Goal: Information Seeking & Learning: Find specific fact

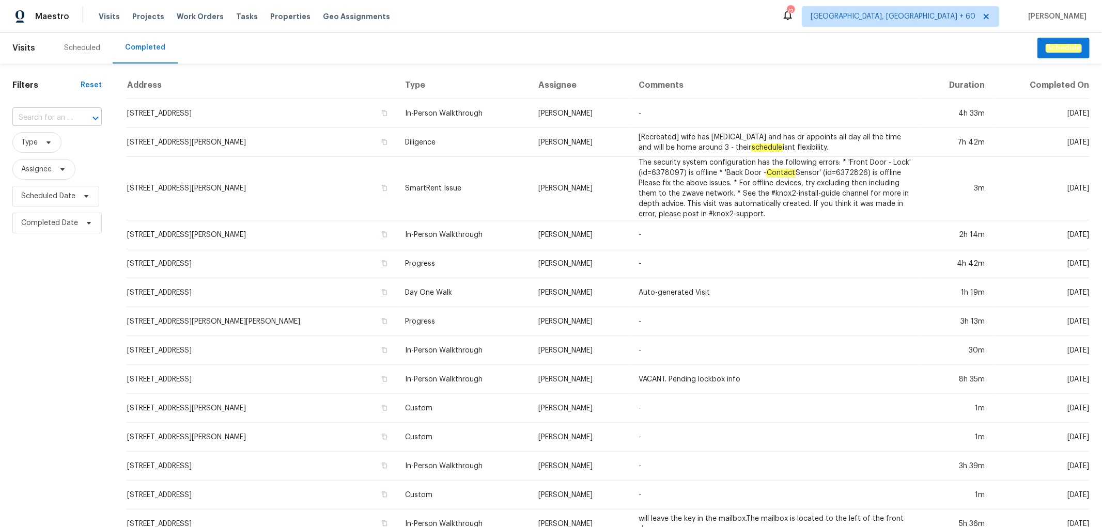
click at [51, 114] on input "text" at bounding box center [42, 118] width 60 height 16
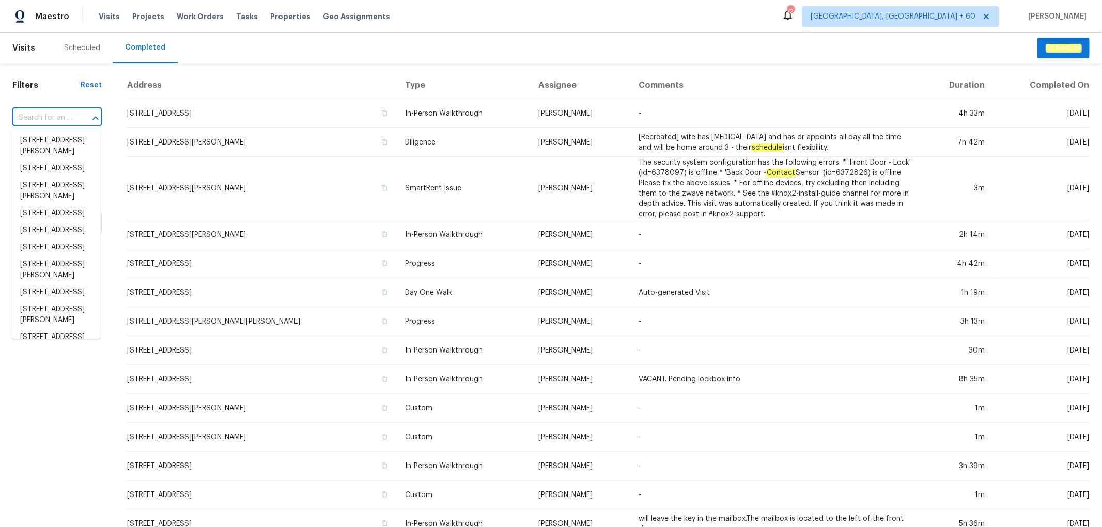
paste input "[STREET_ADDRESS]"
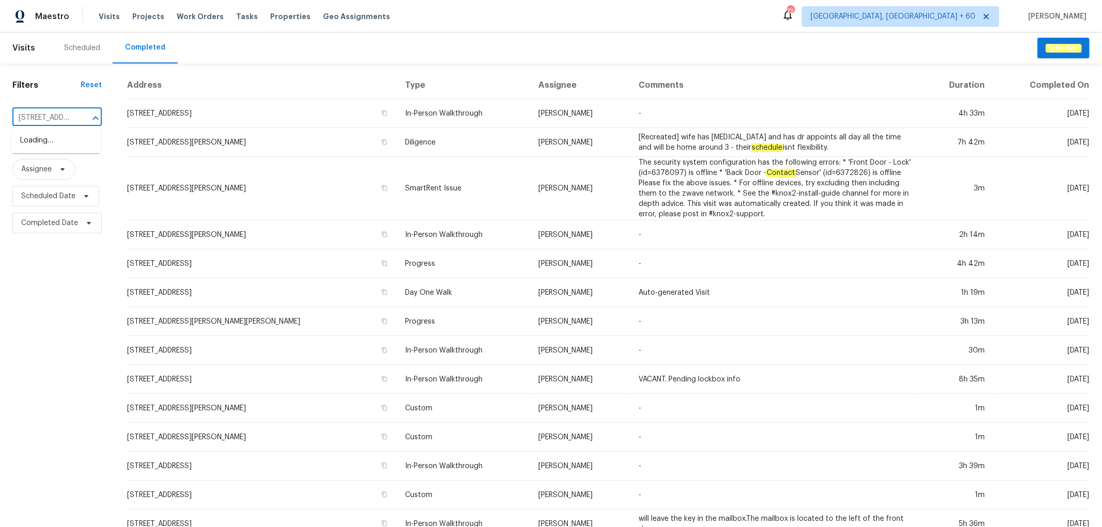
scroll to position [0, 52]
type input "[STREET_ADDRESS]"
click at [57, 143] on li "[STREET_ADDRESS]" at bounding box center [56, 140] width 88 height 17
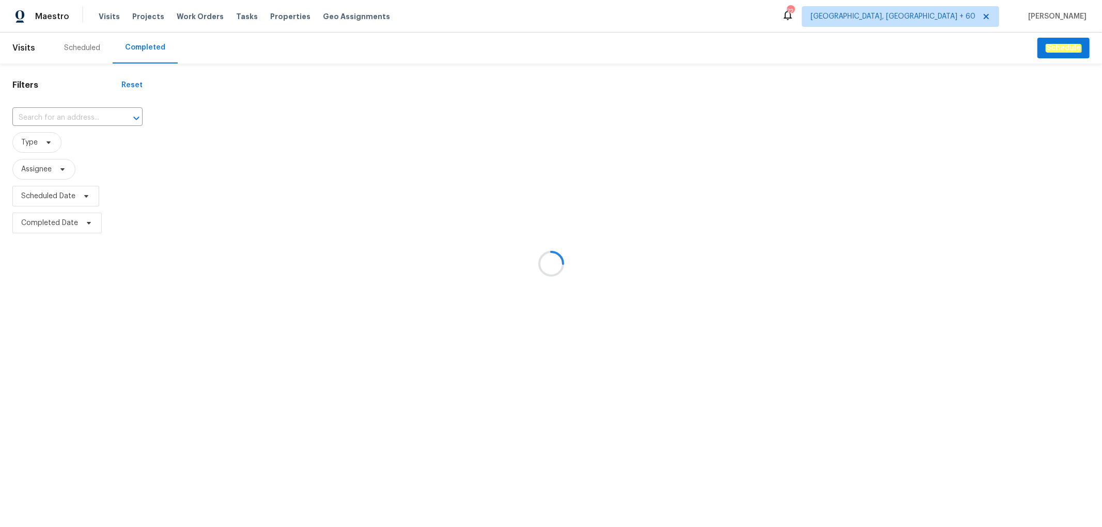
type input "[STREET_ADDRESS]"
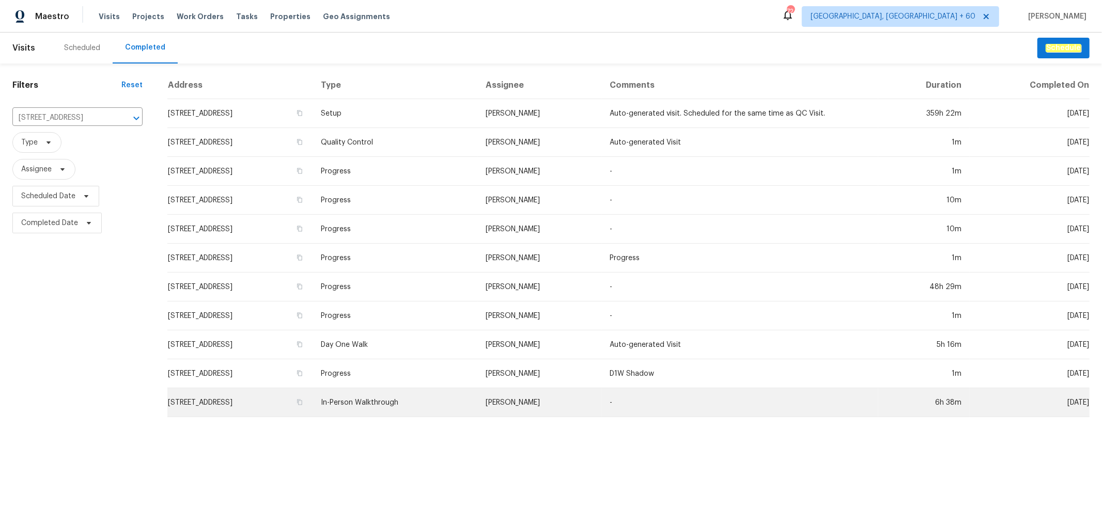
click at [410, 404] on td "In-Person Walkthrough" at bounding box center [394, 402] width 165 height 29
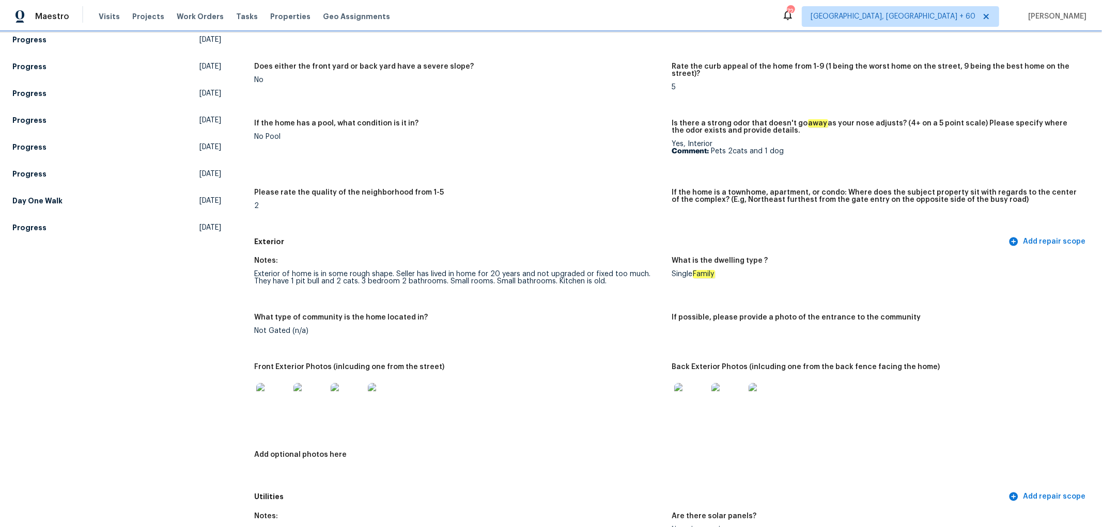
scroll to position [177, 0]
click at [694, 400] on img at bounding box center [690, 400] width 33 height 33
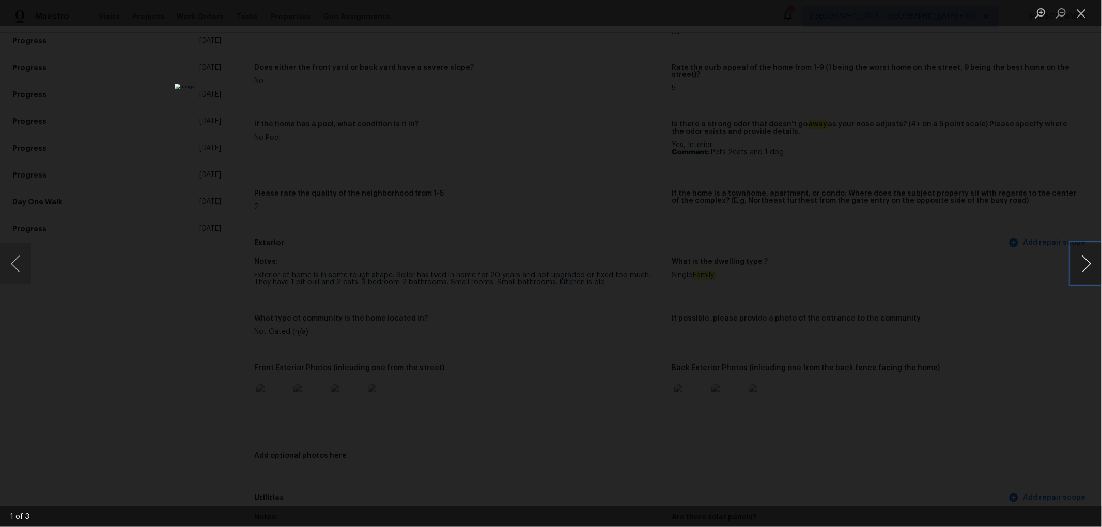
click at [1080, 266] on button "Next image" at bounding box center [1086, 263] width 31 height 41
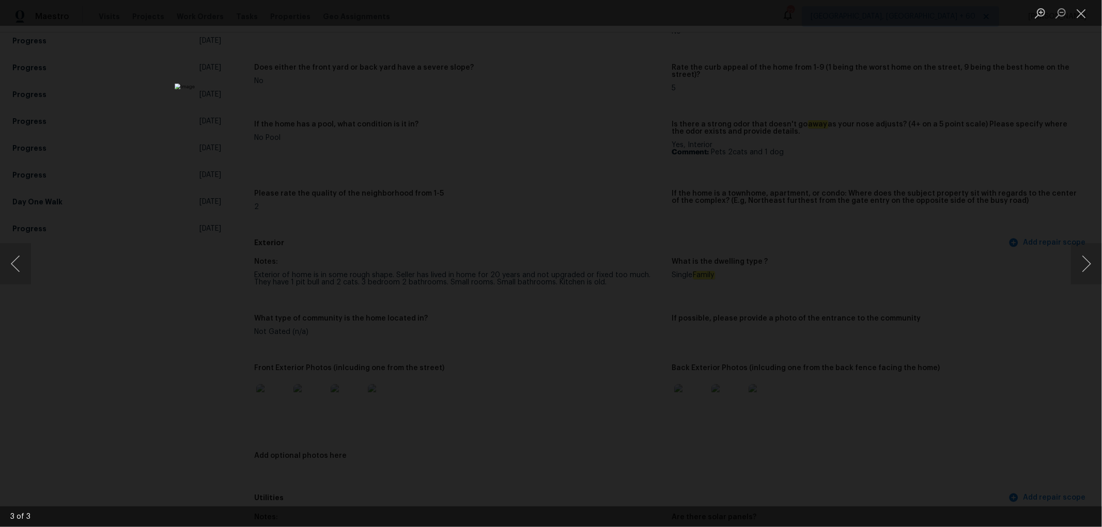
click at [1011, 145] on div "Lightbox" at bounding box center [551, 263] width 1102 height 527
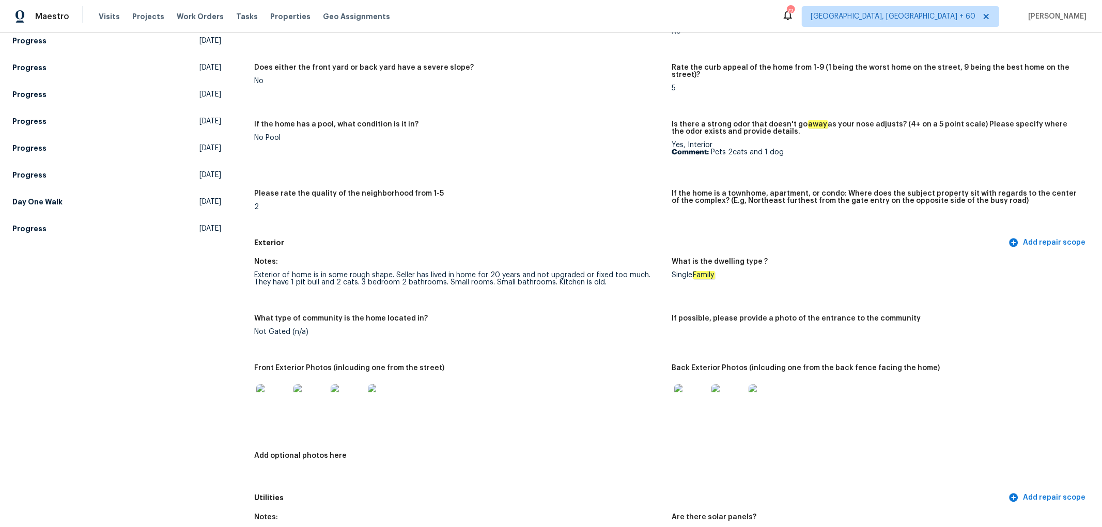
click at [384, 403] on img at bounding box center [384, 400] width 33 height 33
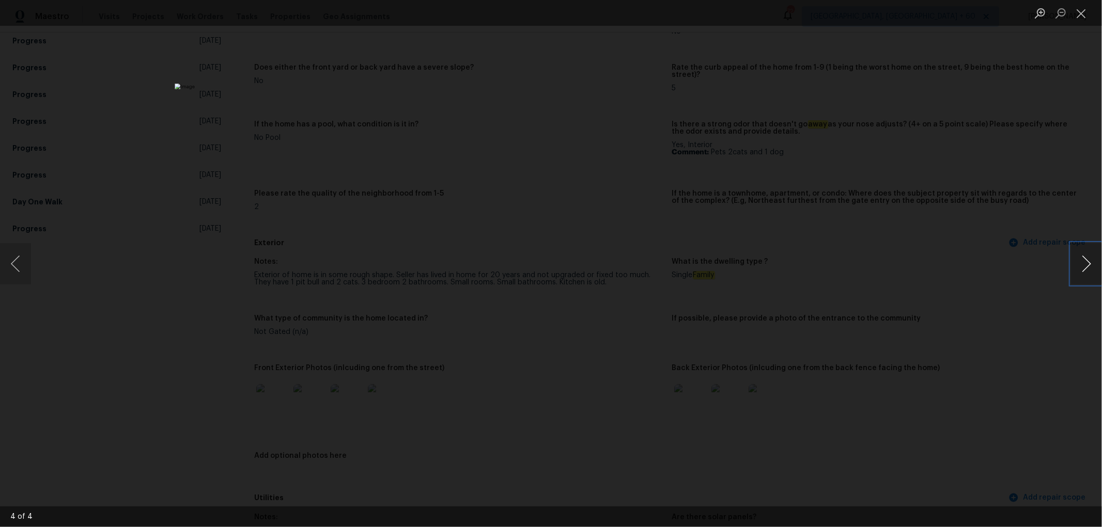
click at [1095, 265] on button "Next image" at bounding box center [1086, 263] width 31 height 41
click at [1095, 266] on button "Next image" at bounding box center [1086, 263] width 31 height 41
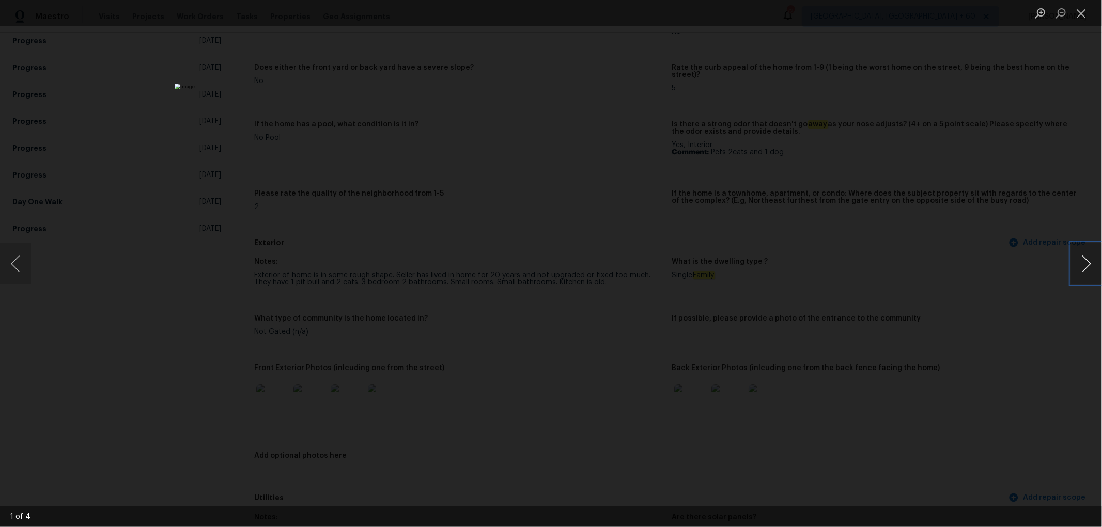
click at [1095, 266] on button "Next image" at bounding box center [1086, 263] width 31 height 41
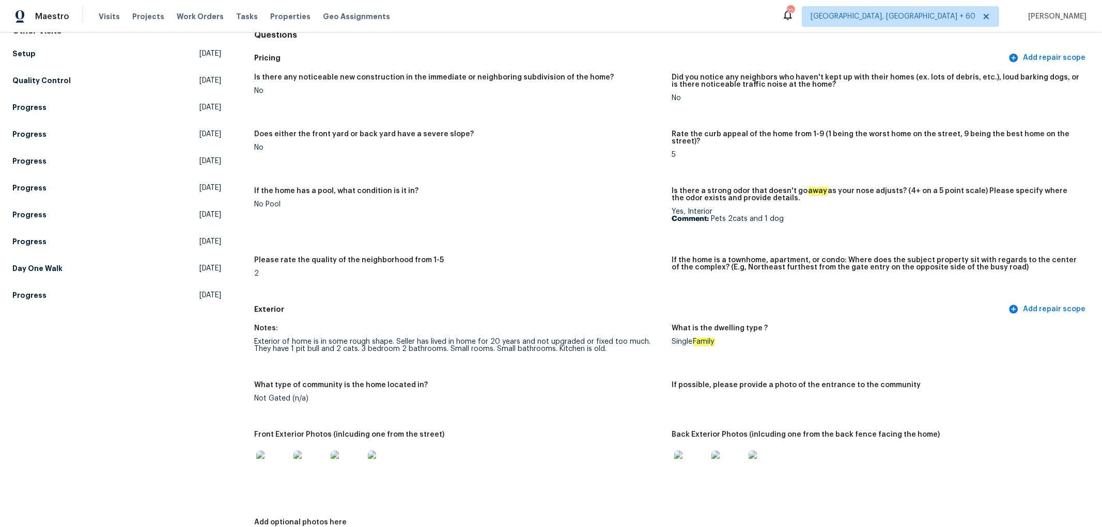
scroll to position [62, 0]
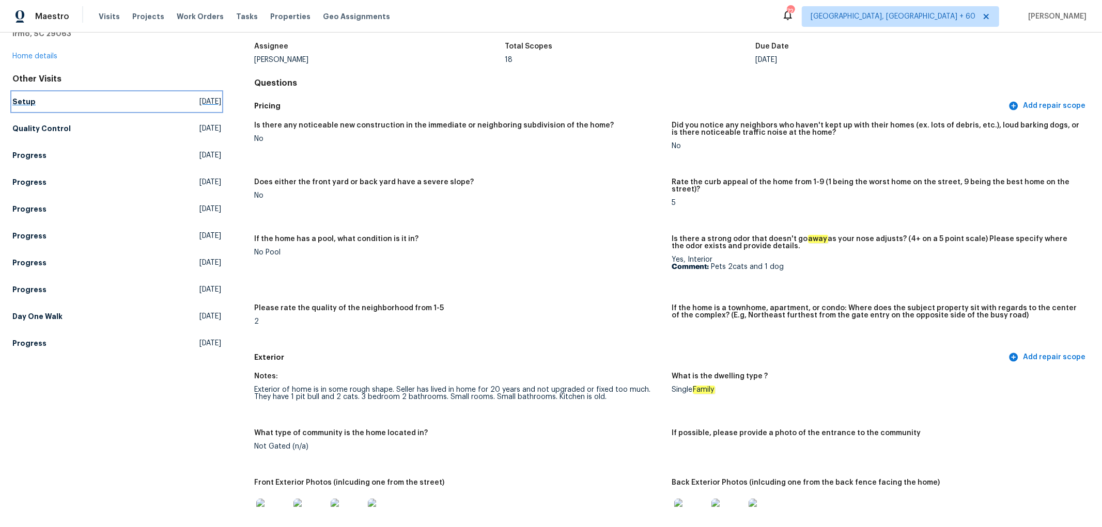
click at [28, 105] on h5 "Setup" at bounding box center [23, 102] width 23 height 10
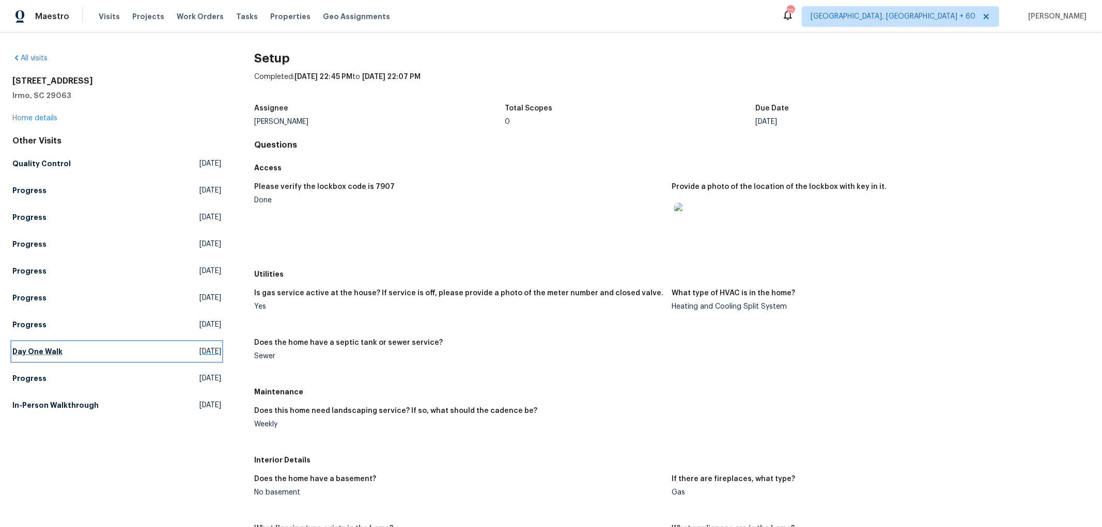
click at [54, 349] on h5 "Day One Walk" at bounding box center [37, 352] width 50 height 10
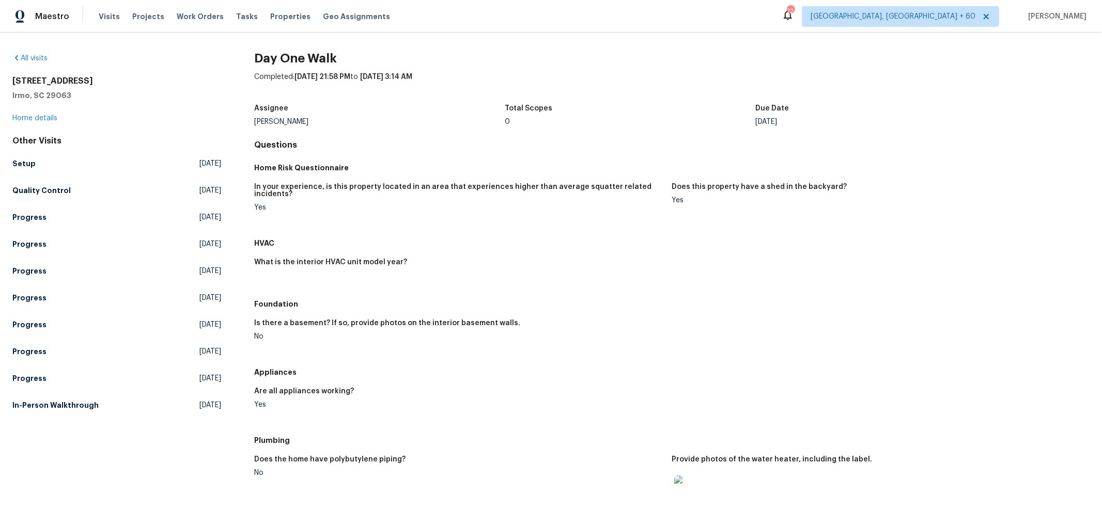
click at [806, 218] on figure "Does this property have a shed in the backyard? Yes" at bounding box center [880, 205] width 417 height 44
click at [721, 230] on div "In your experience, is this property located in an area that experiences higher…" at bounding box center [671, 205] width 835 height 57
